Goal: Information Seeking & Learning: Check status

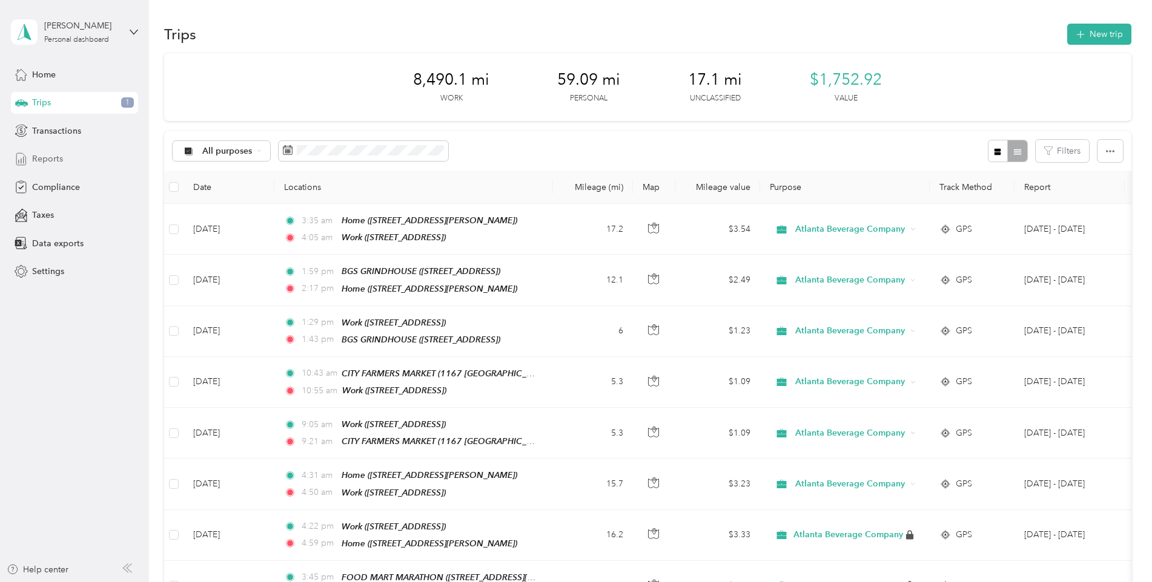
click at [30, 158] on div "Reports" at bounding box center [74, 159] width 127 height 22
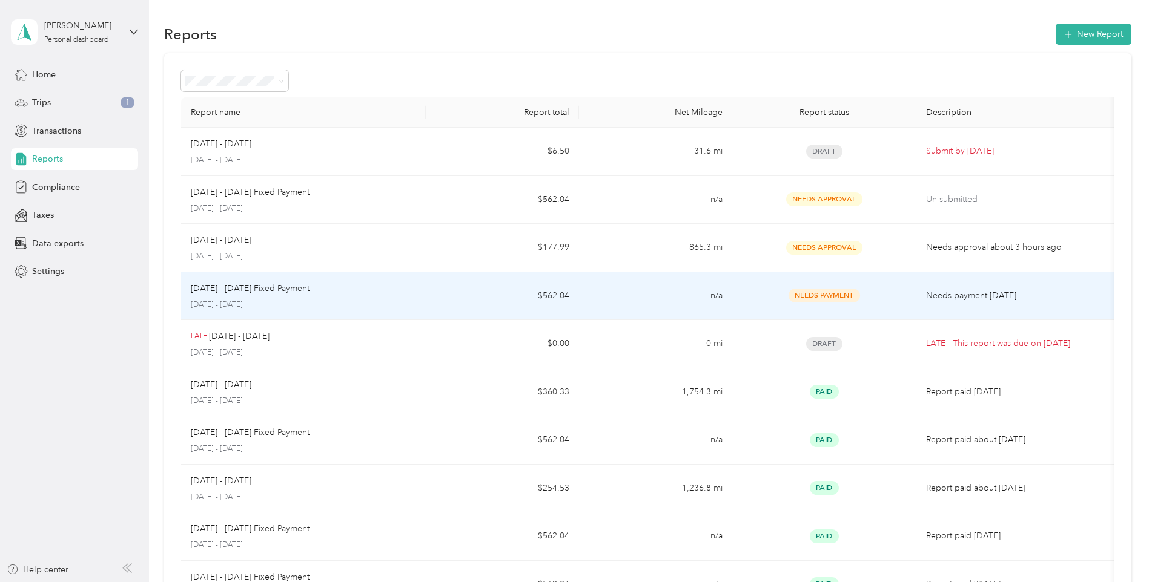
click at [341, 312] on td "[DATE] - [DATE] Fixed Payment [DATE] - [DATE]" at bounding box center [303, 296] width 245 height 48
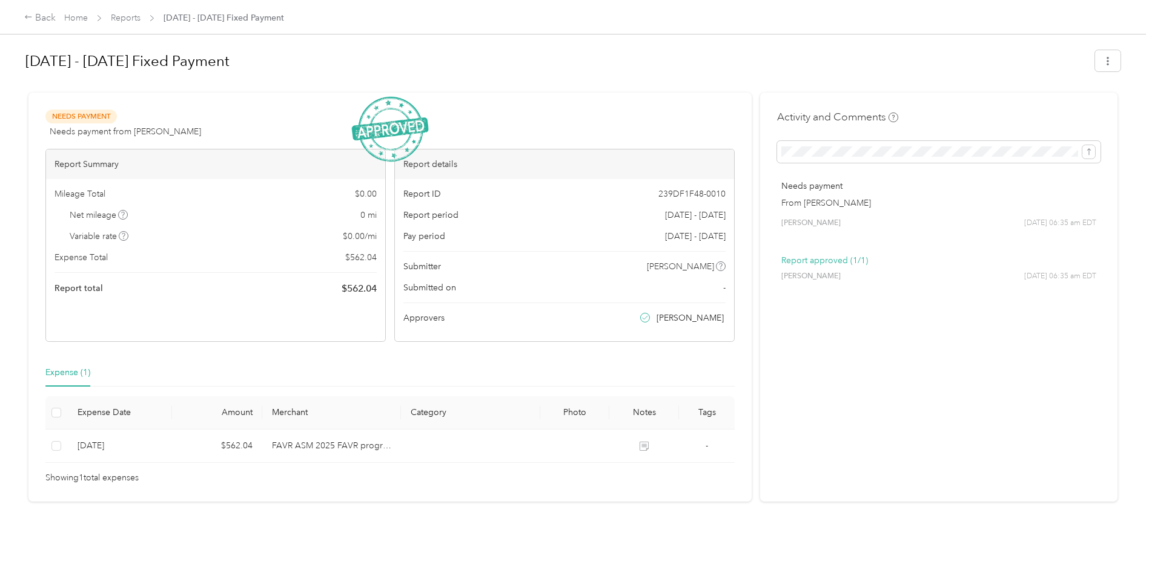
click at [20, 16] on div "Back Home Reports [DATE] - [DATE] Fixed Payment" at bounding box center [576, 17] width 1152 height 34
click at [34, 15] on div "Back" at bounding box center [39, 18] width 31 height 15
